Goal: Find specific page/section: Find specific page/section

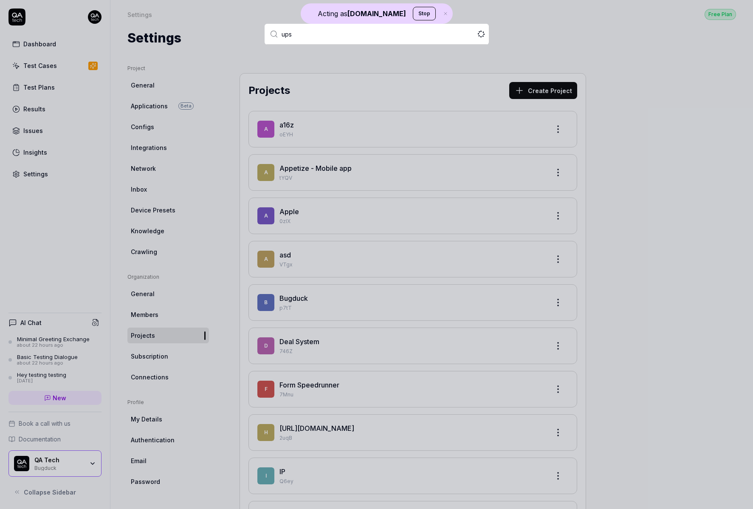
type input "upsa"
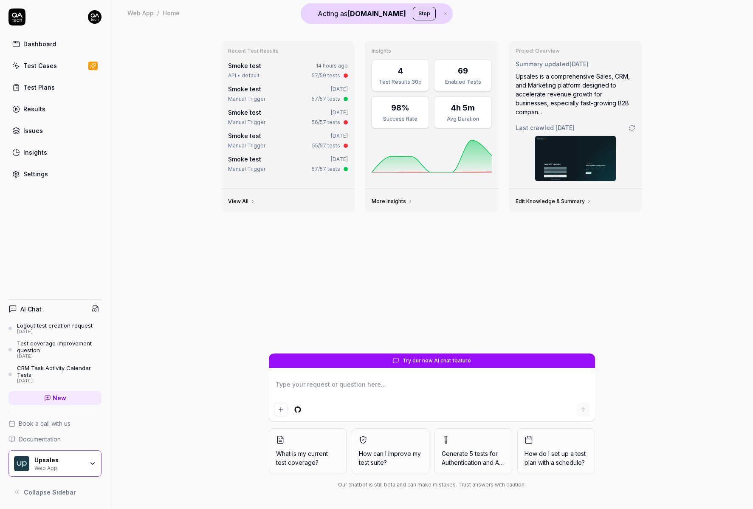
click at [52, 68] on div "Test Cases" at bounding box center [40, 65] width 34 height 9
click at [39, 105] on div "Results" at bounding box center [34, 109] width 22 height 9
